Goal: Information Seeking & Learning: Learn about a topic

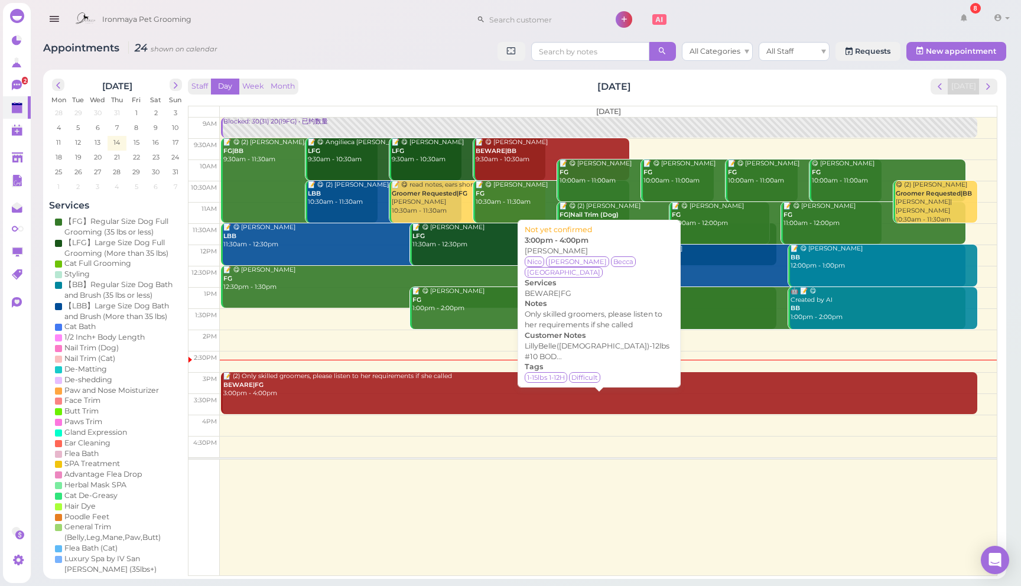
click at [450, 389] on div "📝 (2) Only skilled groomers, please listen to her requirements if she called BE…" at bounding box center [600, 385] width 755 height 26
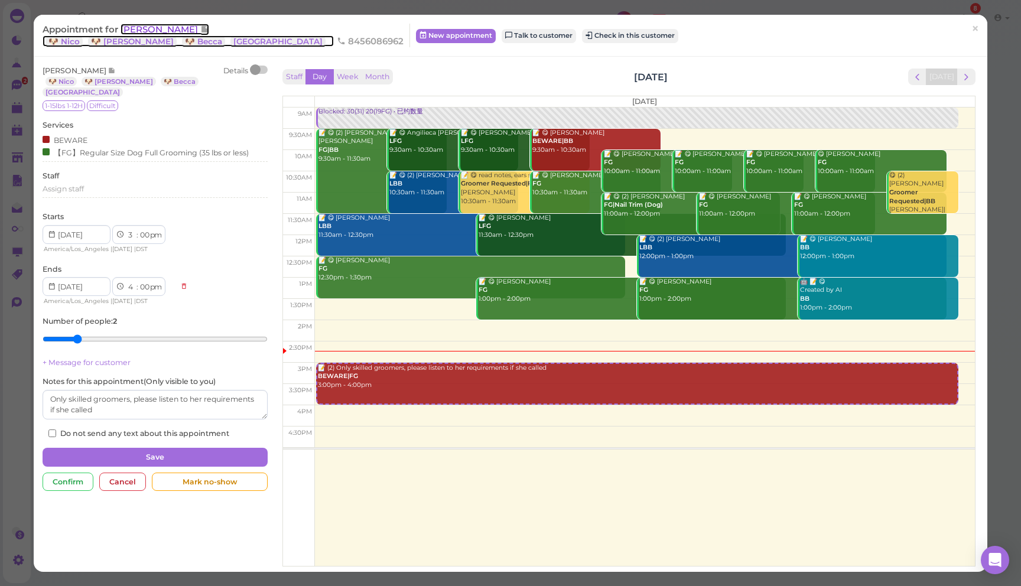
click at [167, 30] on span "[PERSON_NAME]" at bounding box center [161, 29] width 80 height 11
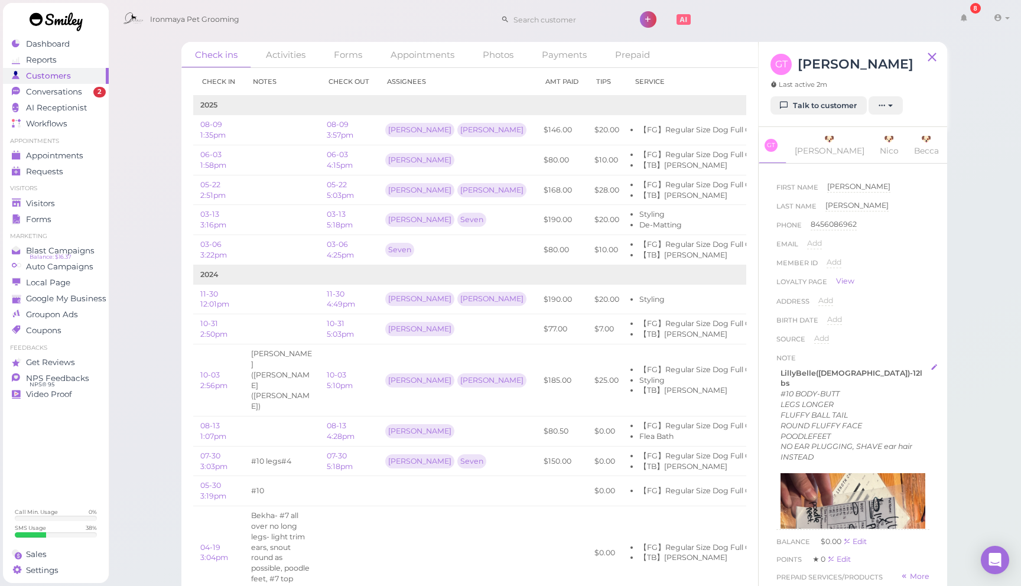
click at [856, 444] on em "NO EAR PLUGGING, SHAVE ear hair INSTEAD" at bounding box center [847, 452] width 132 height 20
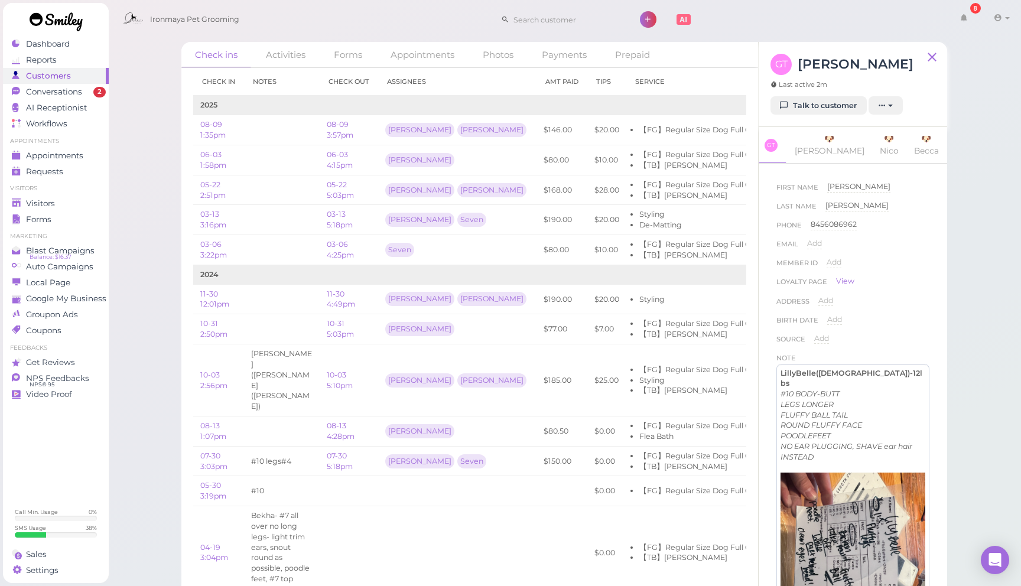
click at [854, 436] on p "POODLEFEET" at bounding box center [853, 436] width 145 height 11
click at [513, 49] on link "Photos" at bounding box center [498, 54] width 58 height 25
